Goal: Information Seeking & Learning: Learn about a topic

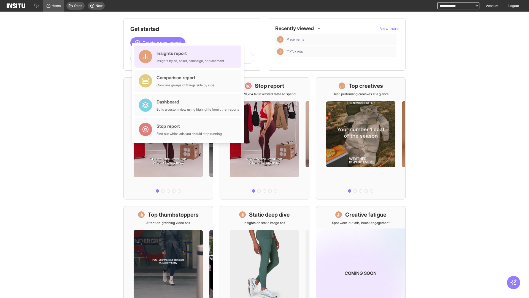
click at [189, 56] on div "Insights report Insights by ad, adset, campaign, or placement" at bounding box center [191, 56] width 68 height 13
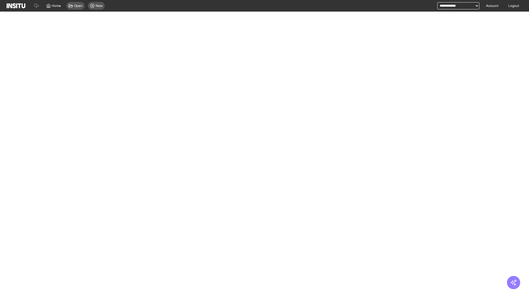
select select "**"
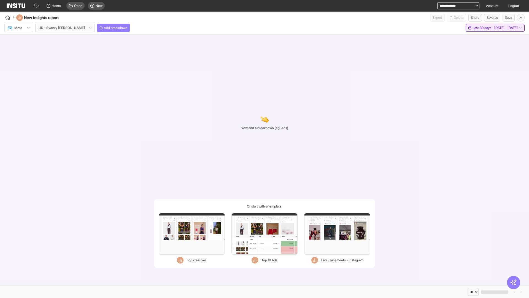
click at [483, 28] on span "Last 30 days - [DATE] - [DATE]" at bounding box center [495, 28] width 45 height 4
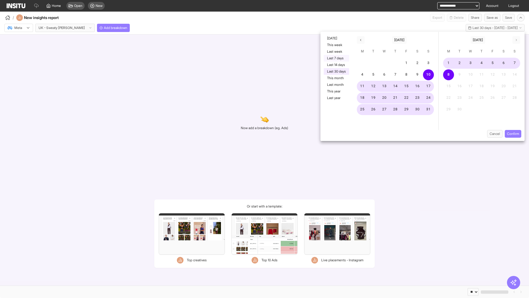
click at [336, 58] on button "Last 7 days" at bounding box center [336, 58] width 25 height 7
